Goal: Task Accomplishment & Management: Use online tool/utility

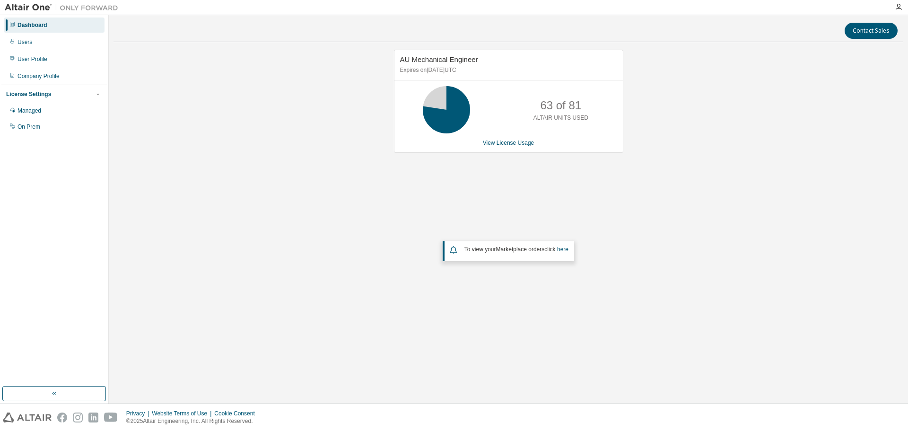
click at [539, 388] on div "Contact Sales AU Mechanical Engineer Expires on [DATE] UTC 63 of 81 ALTAIR UNIT…" at bounding box center [509, 209] width 790 height 379
click at [510, 146] on link "View License Usage" at bounding box center [509, 143] width 52 height 7
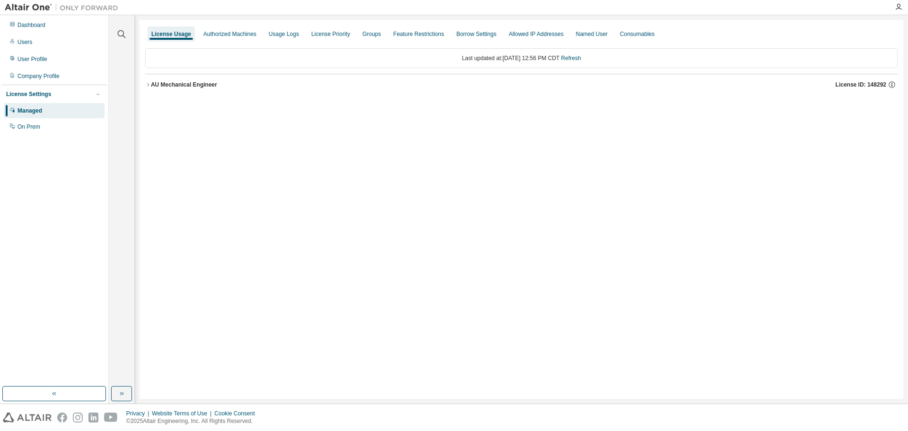
click at [185, 82] on div "AU Mechanical Engineer" at bounding box center [184, 85] width 66 height 8
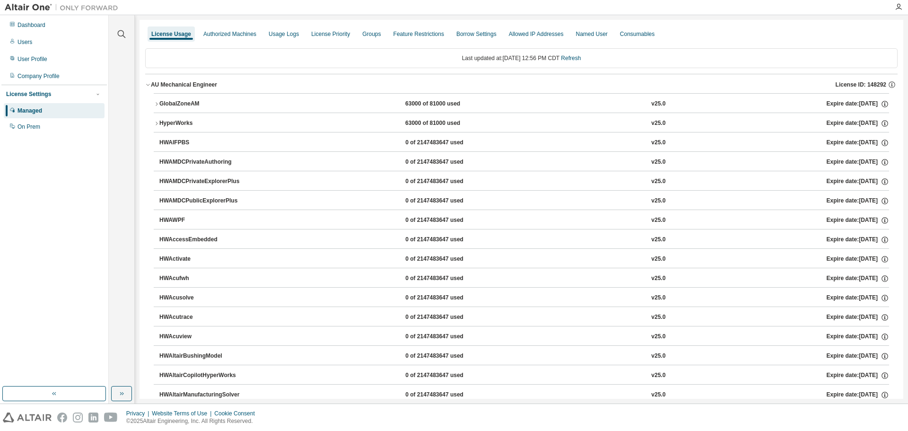
click at [188, 101] on div "GlobalZoneAM" at bounding box center [201, 104] width 85 height 9
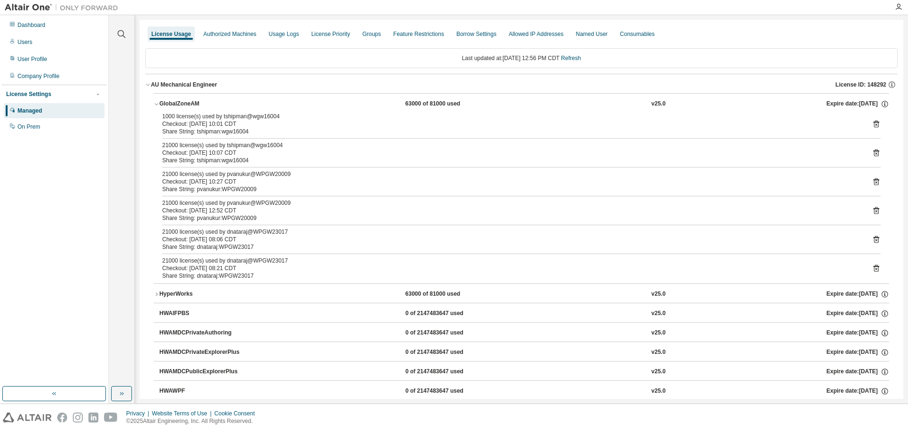
drag, startPoint x: 219, startPoint y: 114, endPoint x: 287, endPoint y: 123, distance: 68.6
click at [287, 123] on div "1000 license(s) used by tshipman@wgw16004 Checkout: [DATE] 10:01 CDT" at bounding box center [510, 120] width 696 height 15
click at [298, 132] on div "Share String: tshipman:wgw16004" at bounding box center [510, 132] width 696 height 8
